Goal: Obtain resource: Download file/media

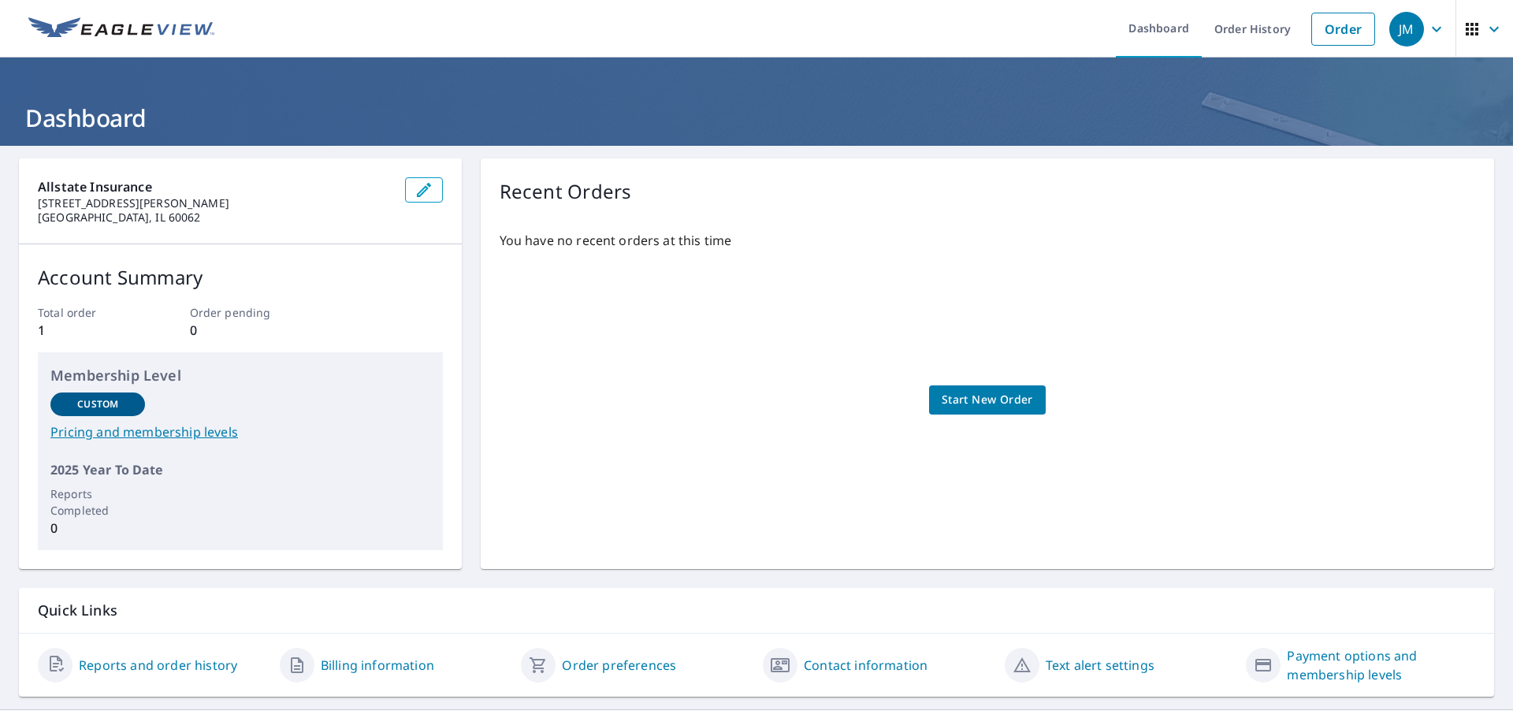
click at [97, 669] on link "Reports and order history" at bounding box center [158, 665] width 158 height 19
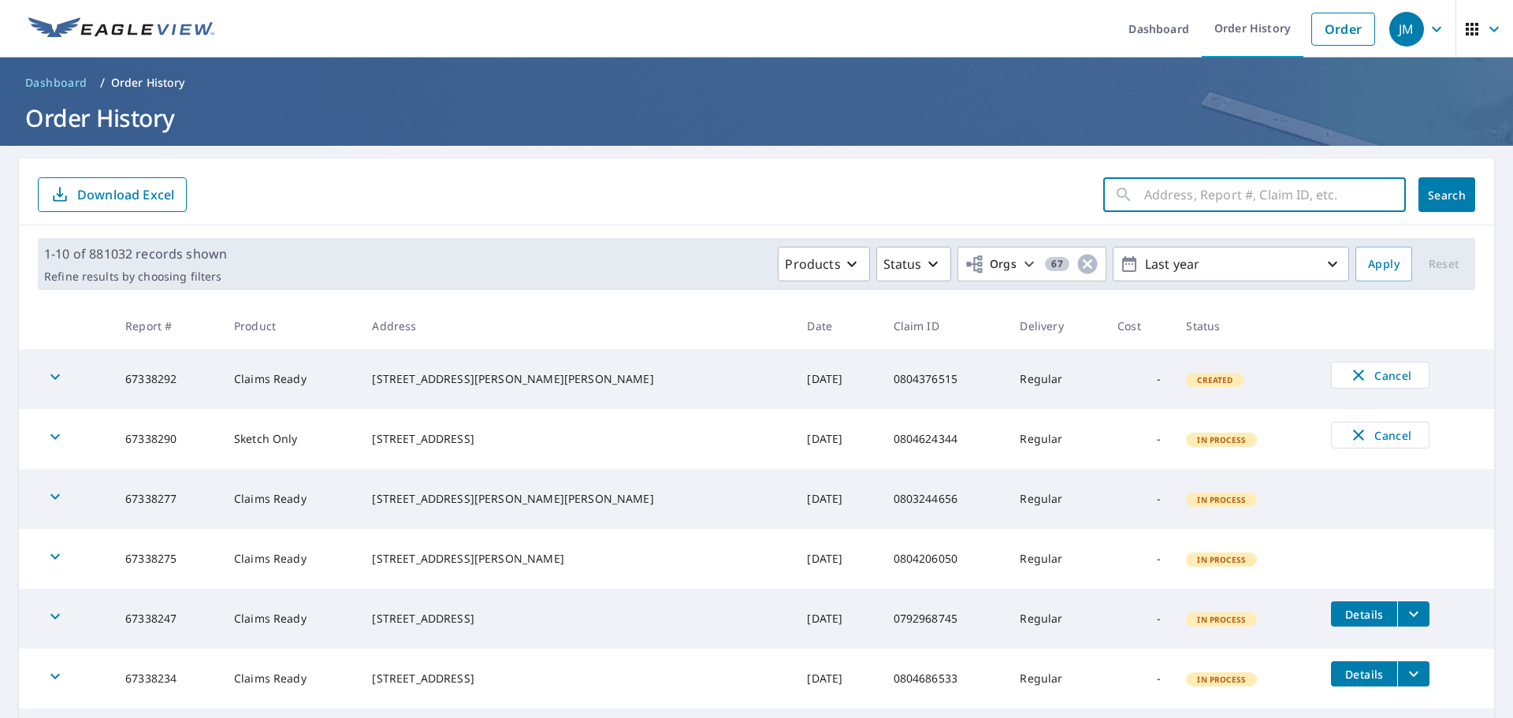
click at [1213, 197] on input "text" at bounding box center [1275, 195] width 262 height 44
paste input "0785521394"
type input "0785521394"
click at [1451, 199] on span "Search" at bounding box center [1447, 195] width 32 height 15
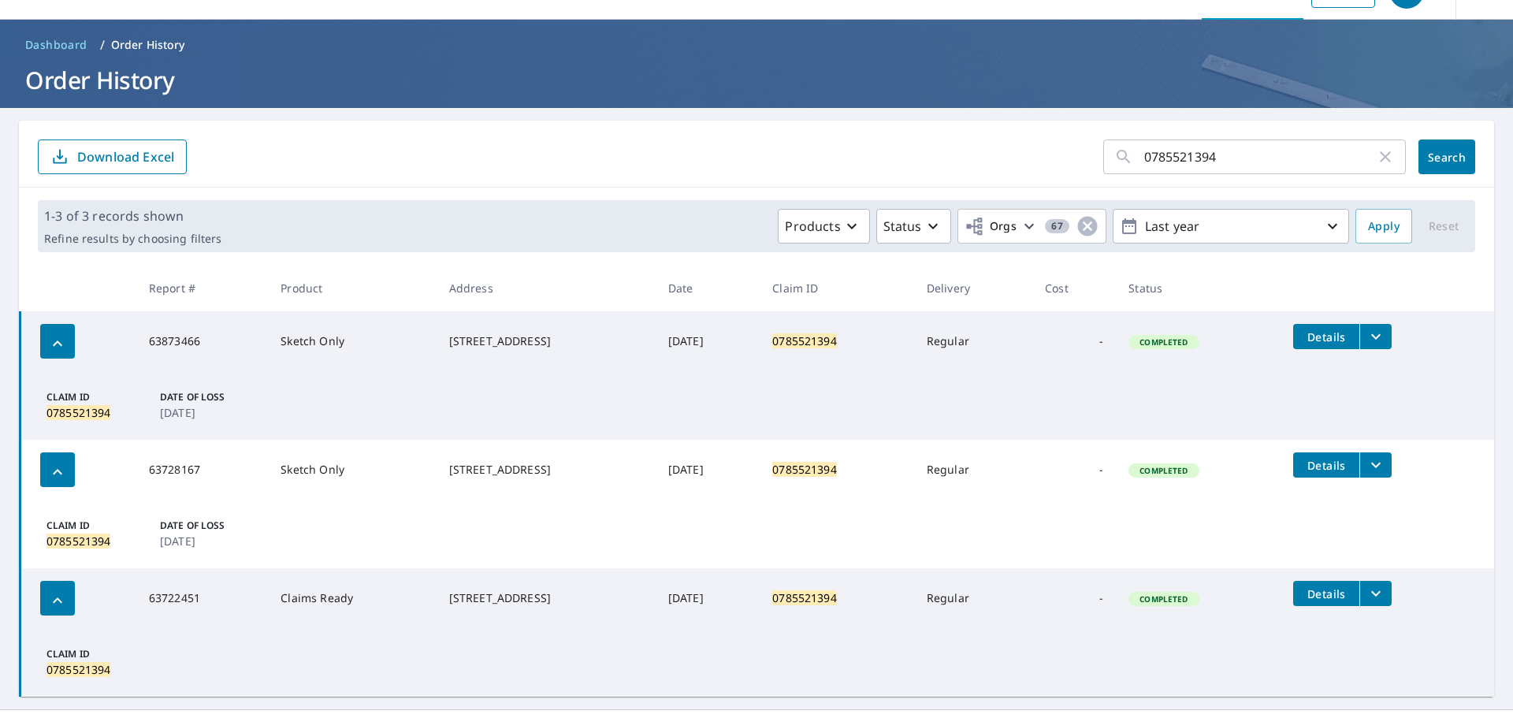
scroll to position [69, 0]
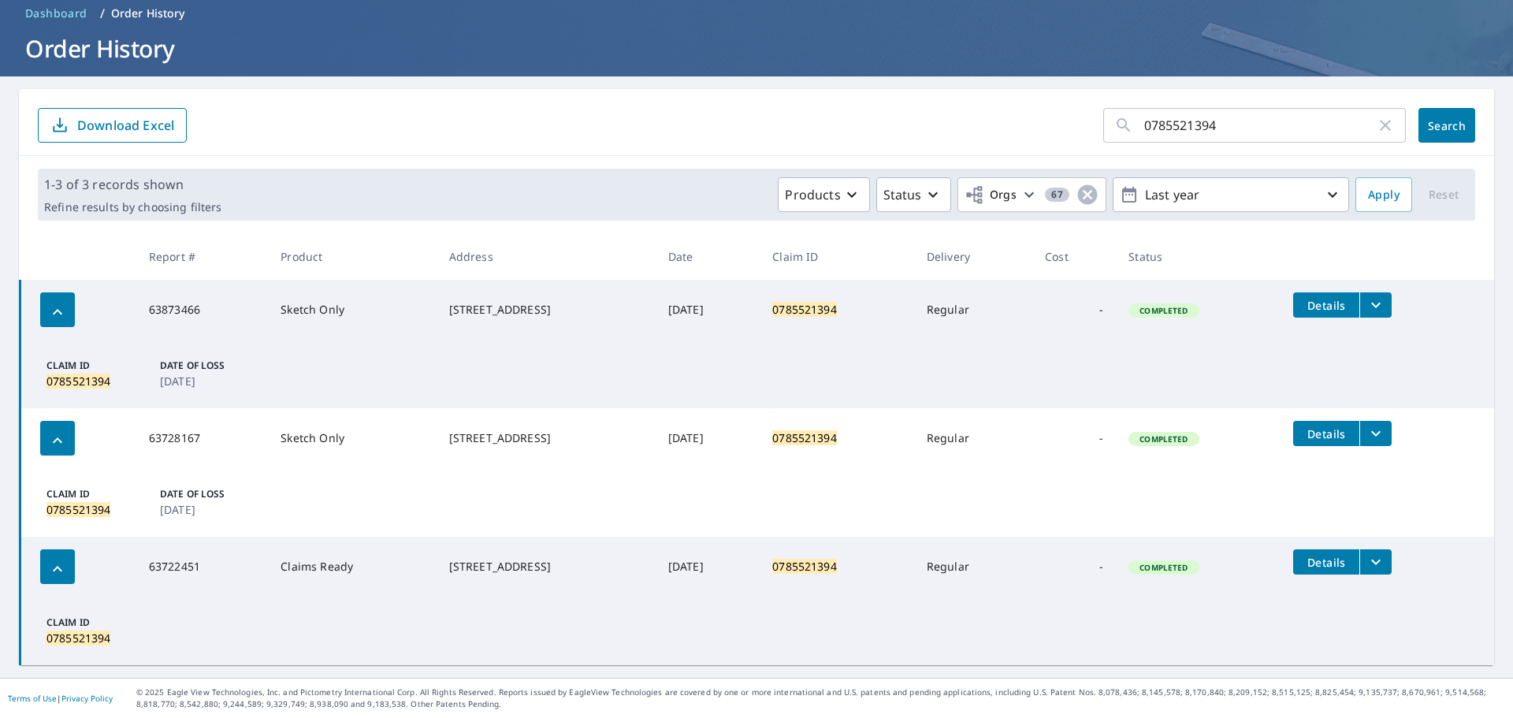
click at [1385, 568] on icon "filesDropdownBtn-63722451" at bounding box center [1375, 561] width 19 height 19
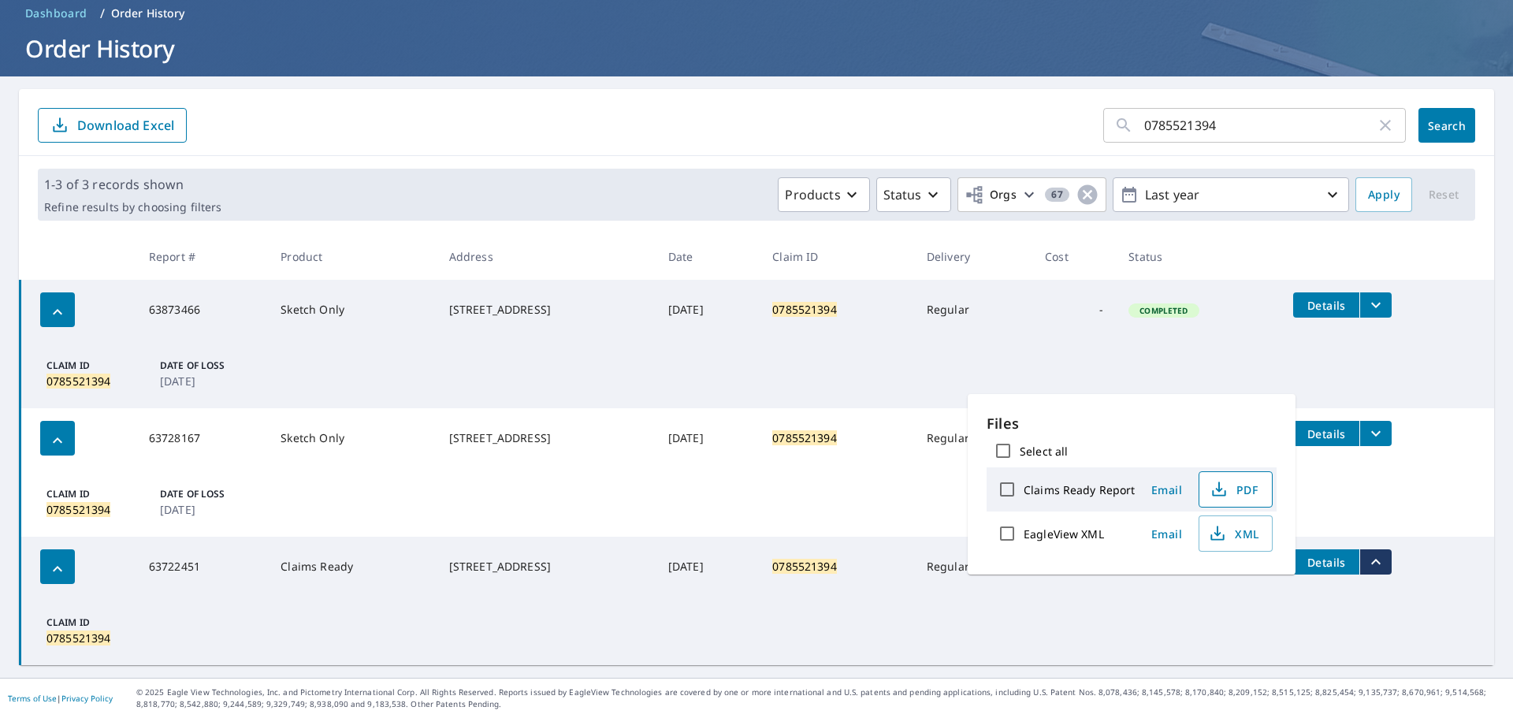
click at [1239, 489] on span "PDF" at bounding box center [1234, 489] width 50 height 19
